Goal: Task Accomplishment & Management: Use online tool/utility

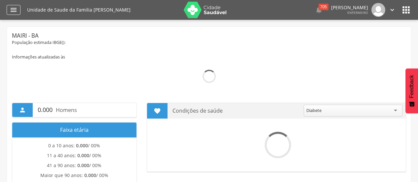
drag, startPoint x: 0, startPoint y: 0, endPoint x: 14, endPoint y: 10, distance: 17.3
click at [14, 10] on icon "" at bounding box center [14, 10] width 8 height 8
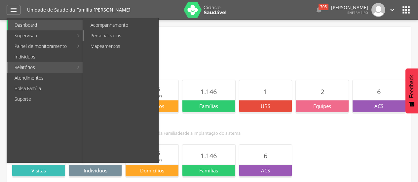
click at [104, 36] on link "Personalizados" at bounding box center [121, 35] width 74 height 11
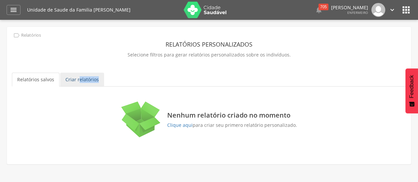
drag, startPoint x: 80, startPoint y: 88, endPoint x: 79, endPoint y: 80, distance: 7.8
click at [79, 80] on div "**********" at bounding box center [209, 89] width 404 height 124
click at [79, 80] on link "Criar relatórios" at bounding box center [82, 80] width 44 height 14
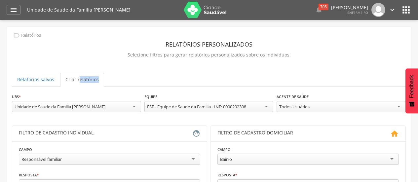
click at [330, 74] on ul "Relatórios salvos Criar relatórios" at bounding box center [209, 80] width 394 height 14
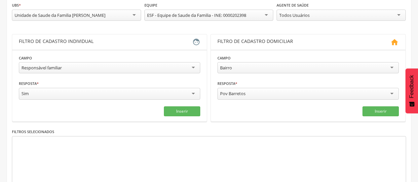
scroll to position [106, 0]
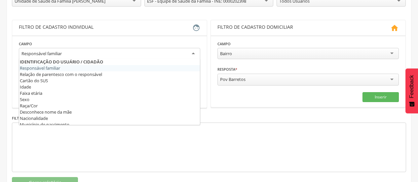
click at [104, 53] on div "Responsável familiar" at bounding box center [109, 54] width 181 height 12
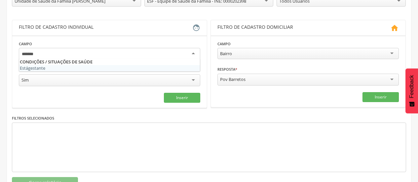
type input "********"
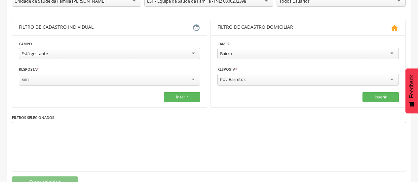
scroll to position [0, 0]
click at [171, 94] on button "Inserir" at bounding box center [182, 97] width 36 height 10
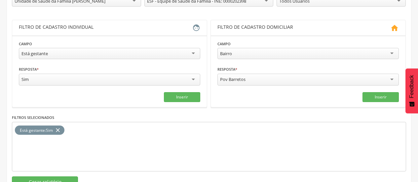
click at [171, 140] on div "Está gestante : Sim close" at bounding box center [209, 147] width 394 height 50
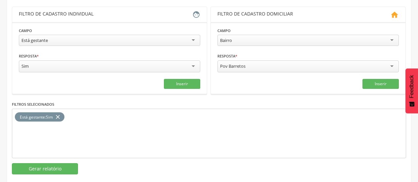
scroll to position [129, 0]
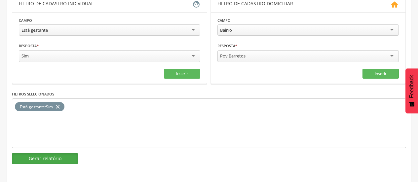
click at [70, 160] on button "Gerar relatório" at bounding box center [45, 158] width 66 height 11
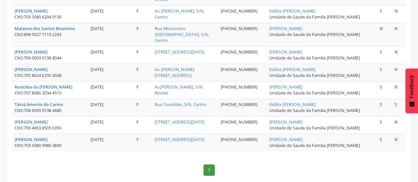
scroll to position [375, 0]
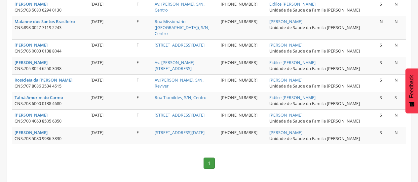
click at [264, 162] on nav "1" at bounding box center [209, 163] width 394 height 24
